Goal: Task Accomplishment & Management: Manage account settings

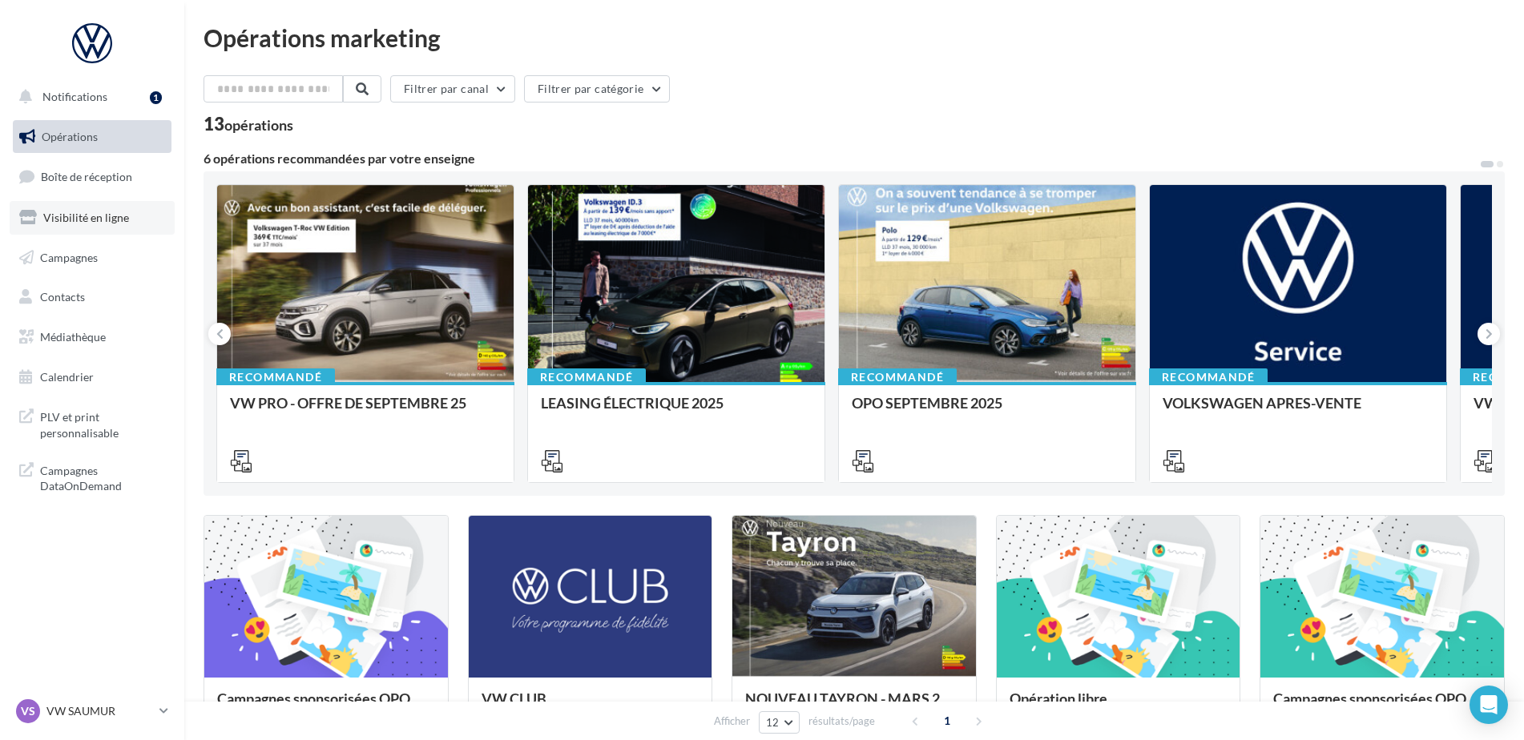
click at [118, 216] on span "Visibilité en ligne" at bounding box center [86, 218] width 86 height 14
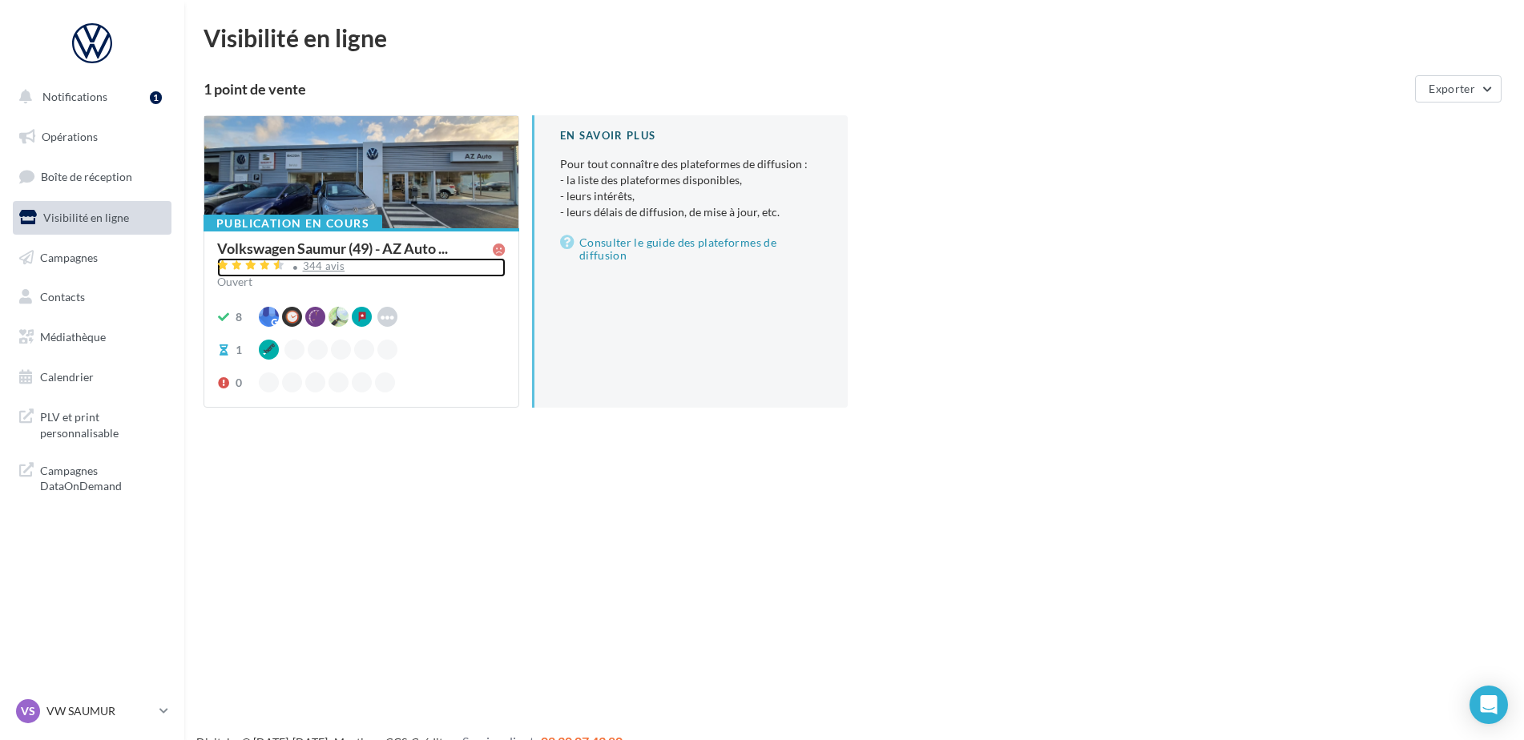
click at [329, 262] on div "344 avis" at bounding box center [324, 266] width 42 height 10
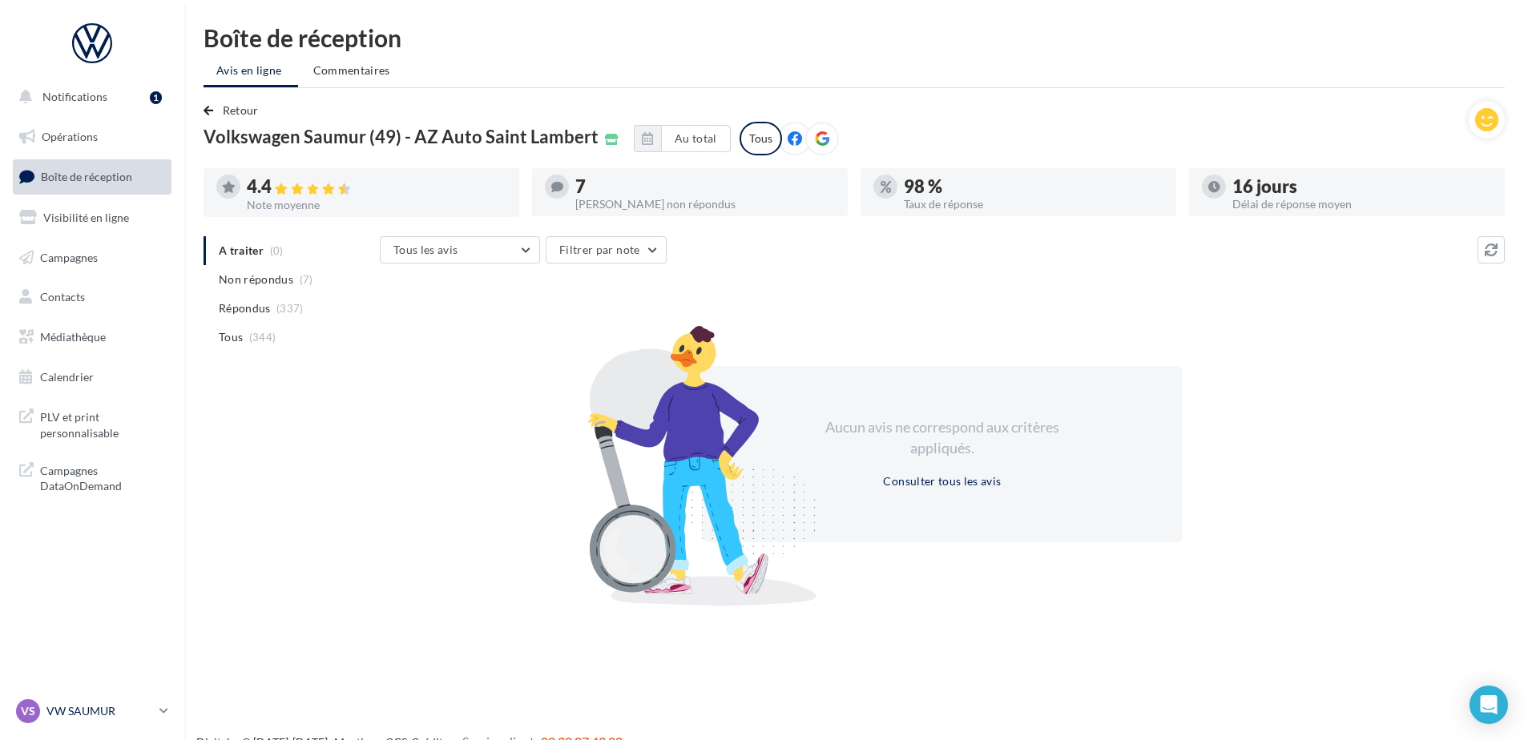
click at [103, 712] on p "VW SAUMUR" at bounding box center [99, 711] width 107 height 16
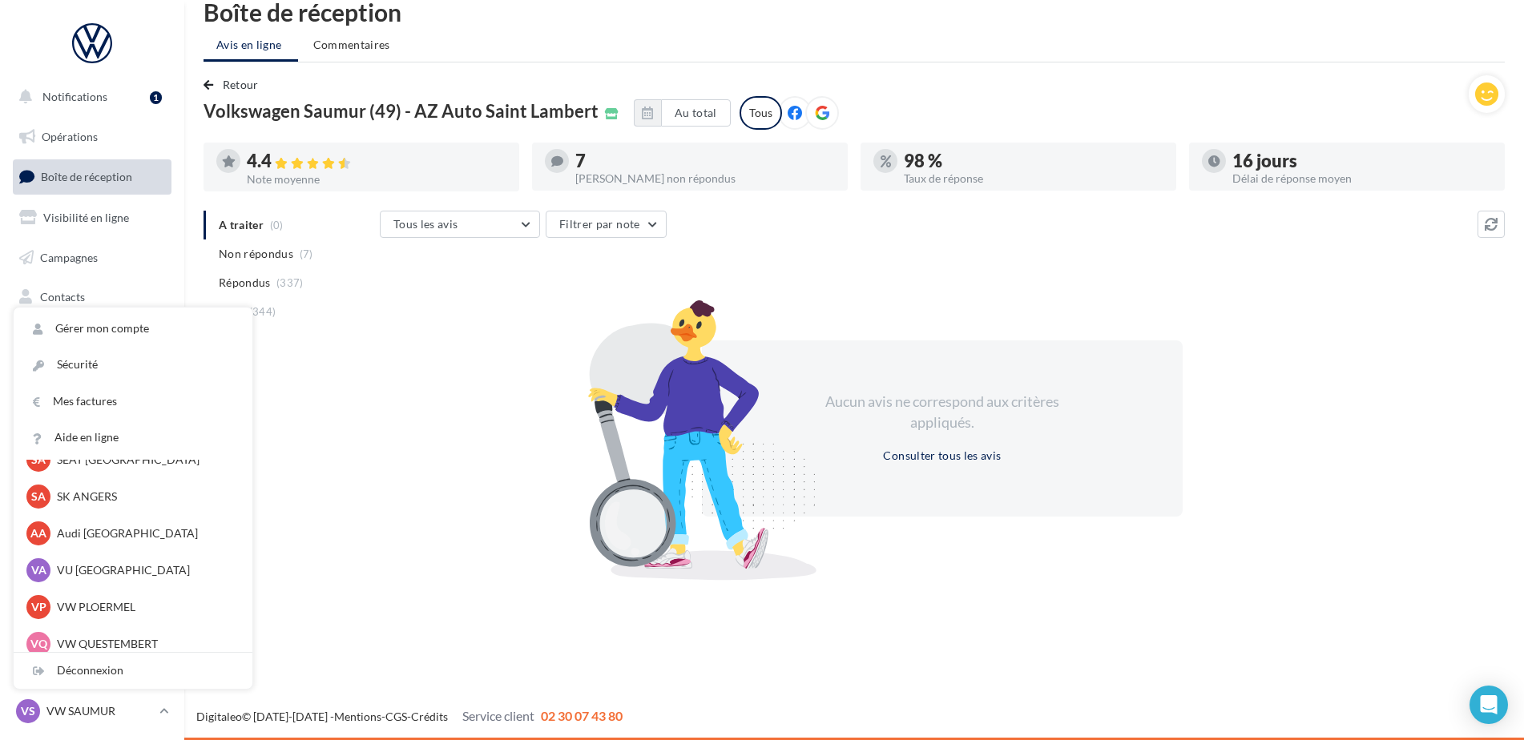
scroll to position [147, 0]
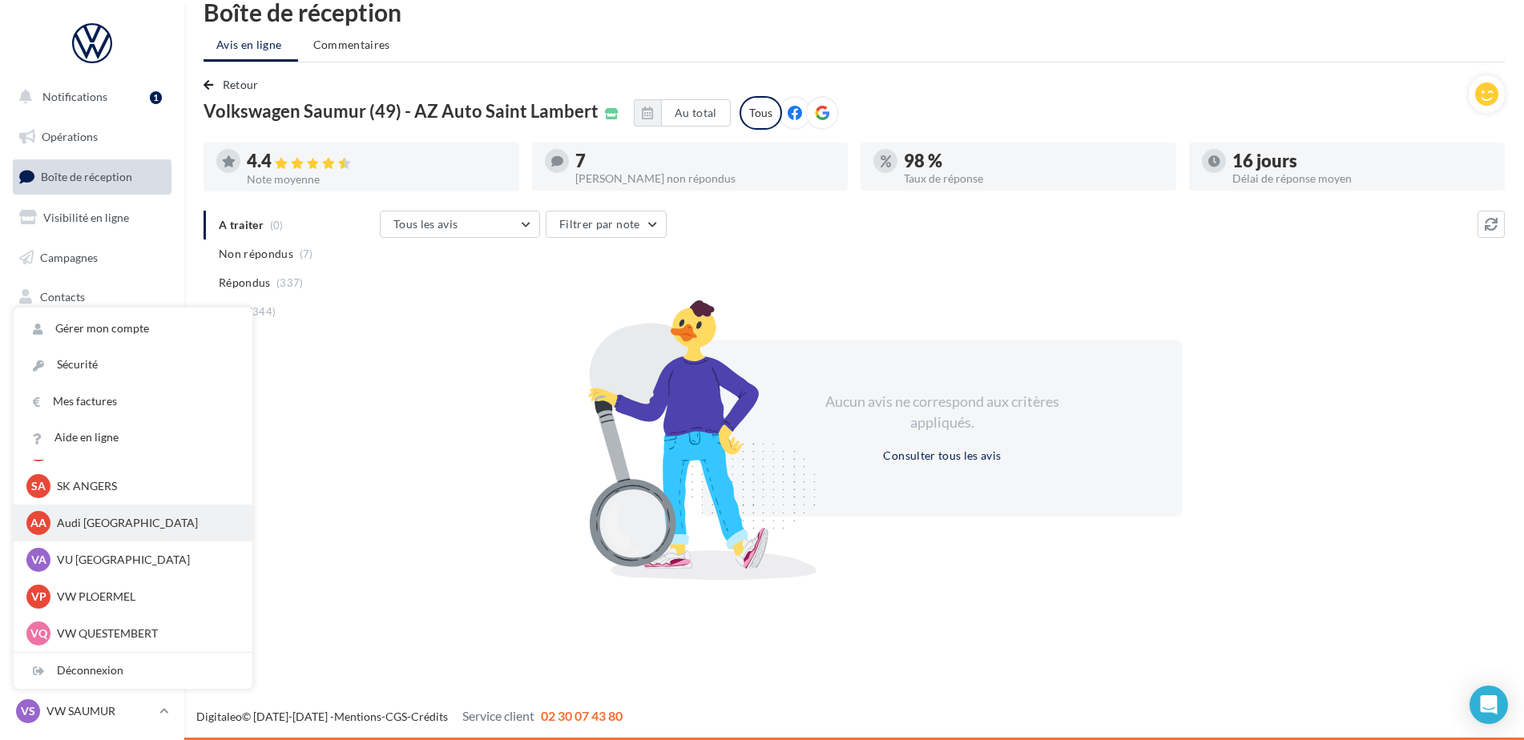
click at [125, 529] on p "Audi [GEOGRAPHIC_DATA]" at bounding box center [145, 523] width 176 height 16
